Goal: Entertainment & Leisure: Consume media (video, audio)

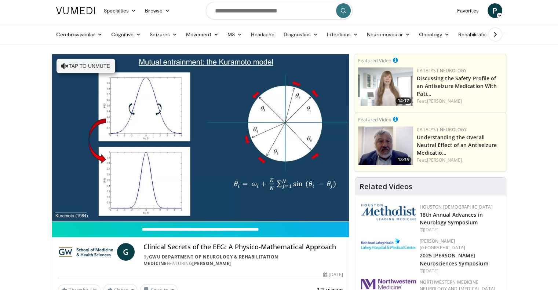
scroll to position [37, 0]
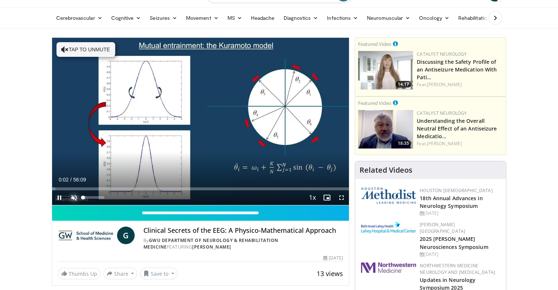
click at [75, 199] on span "Video Player" at bounding box center [74, 197] width 15 height 15
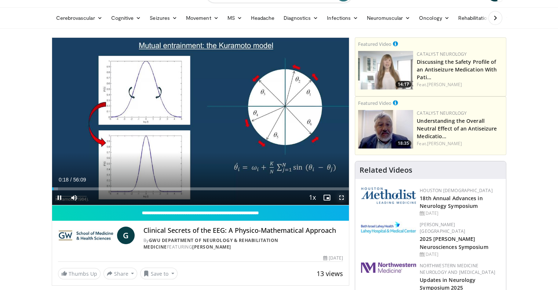
click at [342, 198] on span "Video Player" at bounding box center [341, 197] width 15 height 15
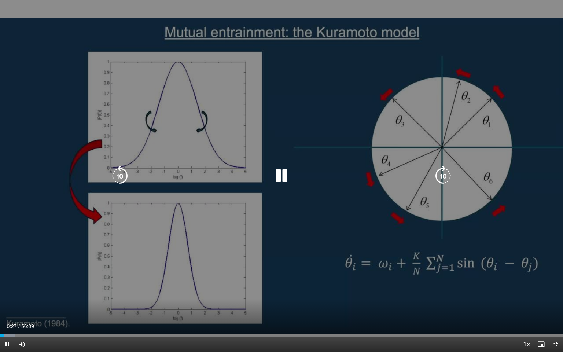
click at [108, 234] on div "10 seconds Tap to unmute" at bounding box center [281, 176] width 563 height 352
click at [281, 176] on icon "Video Player" at bounding box center [281, 176] width 21 height 21
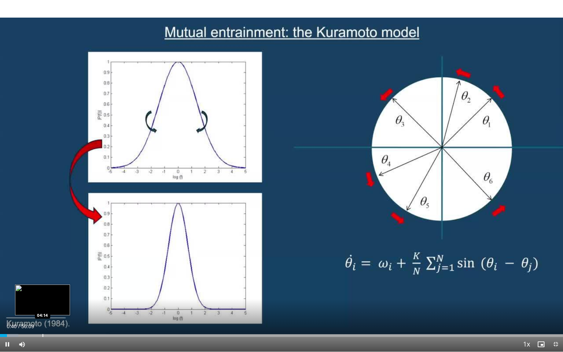
click at [43, 290] on div "Progress Bar" at bounding box center [43, 335] width 1 height 3
click at [56, 290] on div "Loaded : 10.01% 04:33 05:37" at bounding box center [281, 333] width 563 height 7
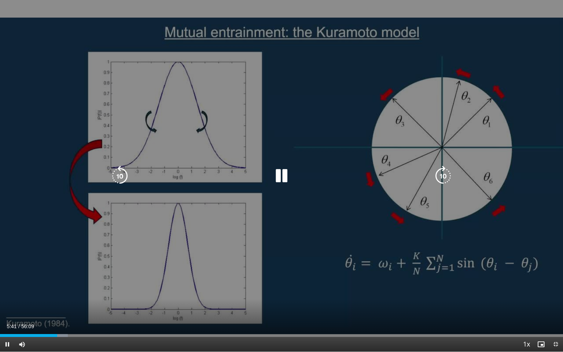
click at [7, 246] on div "10 seconds Tap to unmute" at bounding box center [281, 176] width 563 height 352
click at [8, 238] on div "10 seconds Tap to unmute" at bounding box center [281, 176] width 563 height 352
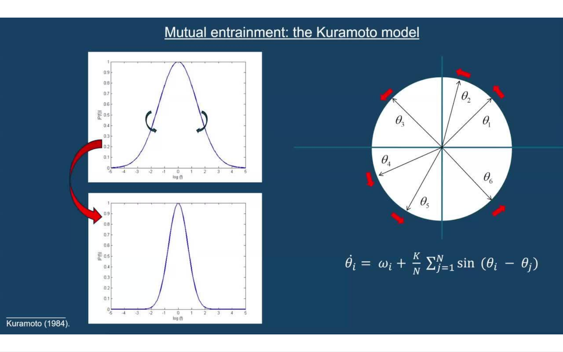
click at [197, 290] on div "10 seconds Tap to unmute" at bounding box center [281, 176] width 563 height 352
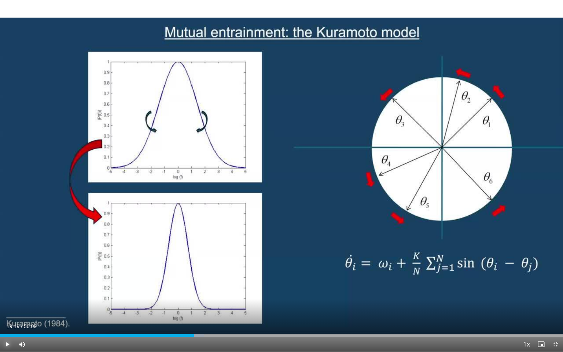
click at [8, 290] on span "Video Player" at bounding box center [7, 344] width 15 height 15
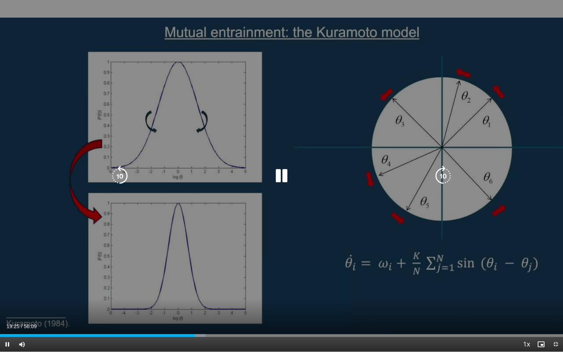
click at [357, 289] on div "10 seconds Tap to unmute" at bounding box center [281, 176] width 563 height 352
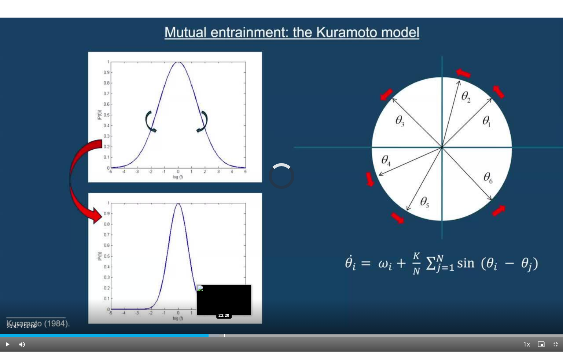
click at [224, 290] on div "Progress Bar" at bounding box center [224, 335] width 1 height 3
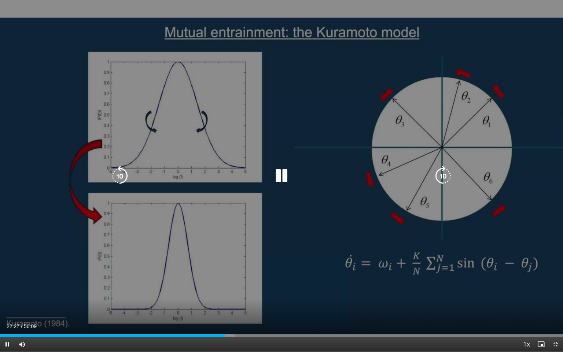
click at [347, 290] on div "10 seconds Tap to unmute" at bounding box center [281, 176] width 563 height 352
click at [283, 178] on icon "Video Player" at bounding box center [281, 176] width 21 height 21
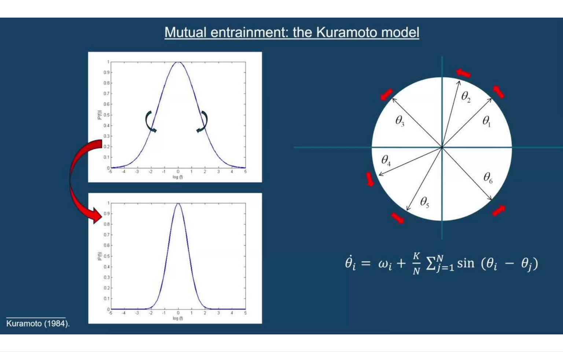
click at [440, 290] on div "10 seconds Tap to unmute" at bounding box center [281, 176] width 563 height 352
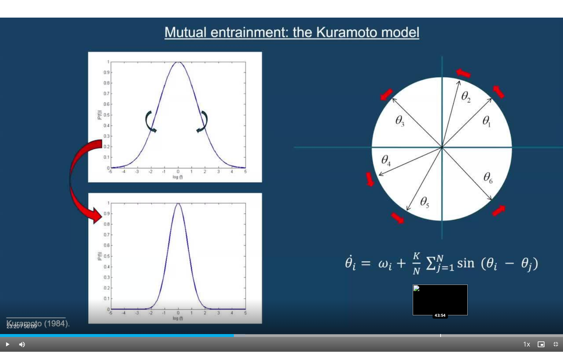
click at [440, 290] on div "Progress Bar" at bounding box center [440, 335] width 1 height 3
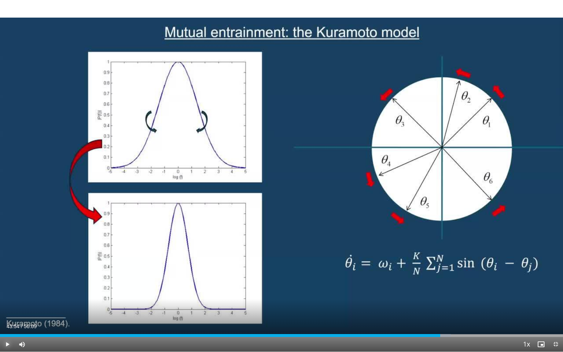
click at [7, 290] on span "Video Player" at bounding box center [7, 344] width 15 height 15
click at [557, 290] on span "Video Player" at bounding box center [556, 344] width 15 height 15
